Goal: Transaction & Acquisition: Book appointment/travel/reservation

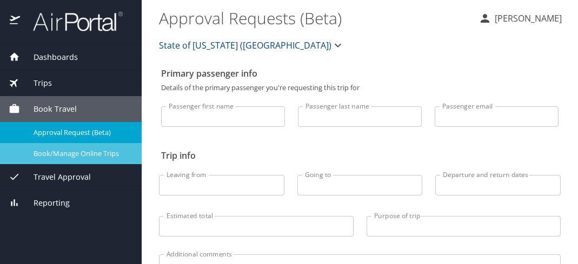
click at [111, 154] on span "Book/Manage Online Trips" at bounding box center [81, 154] width 95 height 10
click at [94, 155] on span "Book/Manage Online Trips" at bounding box center [81, 154] width 95 height 10
